Goal: Task Accomplishment & Management: Manage account settings

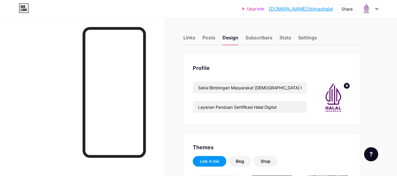
type input "#237500"
type input "#000000"
click at [285, 40] on div "Stats" at bounding box center [286, 39] width 12 height 11
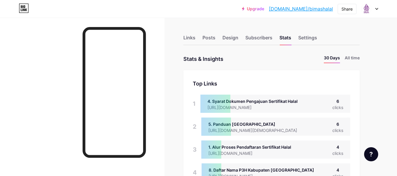
scroll to position [176, 397]
click at [359, 60] on li "All time" at bounding box center [352, 59] width 15 height 9
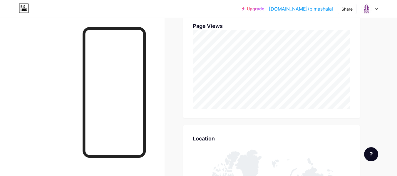
scroll to position [308, 0]
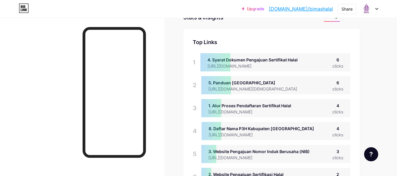
scroll to position [6, 0]
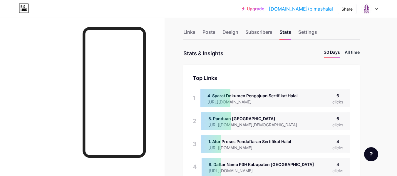
click at [354, 54] on li "All time" at bounding box center [352, 53] width 15 height 9
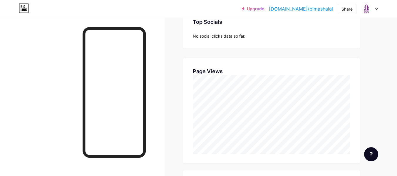
scroll to position [0, 0]
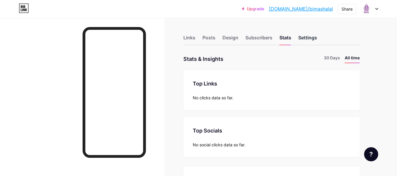
click at [308, 37] on div "Settings" at bounding box center [307, 39] width 19 height 11
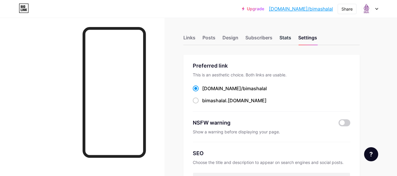
click at [288, 41] on div "Stats" at bounding box center [286, 39] width 12 height 11
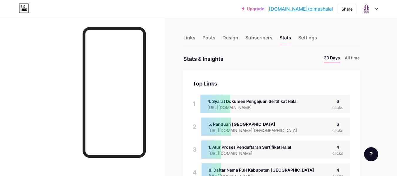
scroll to position [176, 397]
click at [353, 58] on li "All time" at bounding box center [352, 59] width 15 height 9
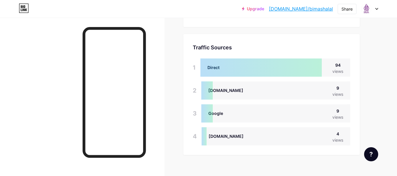
scroll to position [396, 0]
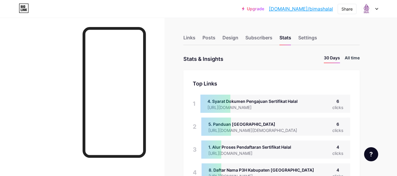
click at [356, 61] on li "All time" at bounding box center [352, 59] width 15 height 9
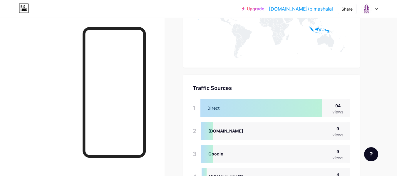
scroll to position [396, 0]
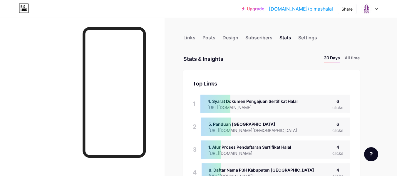
scroll to position [176, 397]
click at [356, 58] on li "All time" at bounding box center [352, 59] width 15 height 9
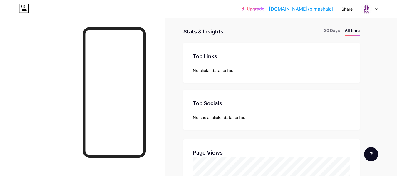
scroll to position [0, 0]
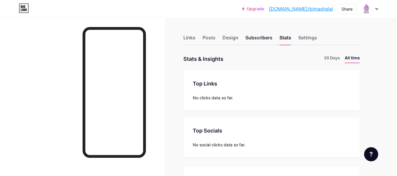
click at [250, 37] on div "Subscribers" at bounding box center [259, 39] width 27 height 11
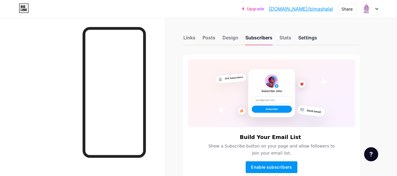
click at [307, 38] on div "Settings" at bounding box center [307, 39] width 19 height 11
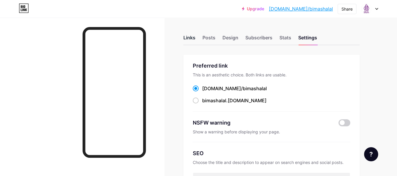
click at [189, 37] on div "Links" at bounding box center [189, 39] width 12 height 11
